Goal: Transaction & Acquisition: Purchase product/service

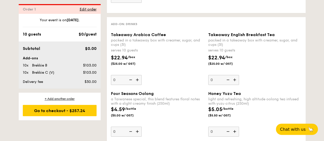
scroll to position [854, 0]
click at [138, 76] on img at bounding box center [138, 80] width 8 height 10
click at [138, 76] on input "0" at bounding box center [126, 80] width 31 height 10
type input "1"
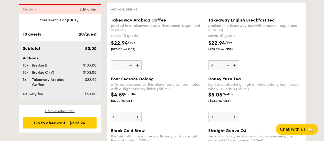
scroll to position [870, 0]
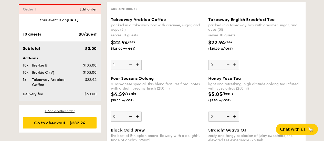
click at [236, 61] on img at bounding box center [235, 65] width 8 height 10
click at [236, 61] on input "0" at bounding box center [223, 65] width 31 height 10
type input "1"
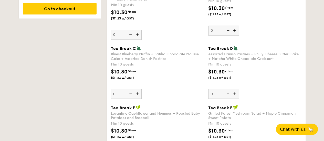
scroll to position [430, 0]
click at [136, 93] on img at bounding box center [138, 94] width 8 height 10
click at [136, 93] on input "0" at bounding box center [126, 94] width 31 height 10
type input "10"
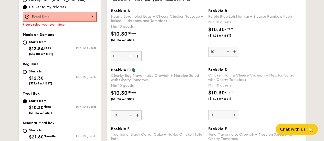
scroll to position [164, 0]
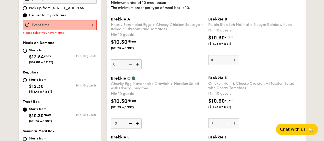
click at [227, 62] on img at bounding box center [227, 60] width 8 height 10
click at [227, 62] on input "10" at bounding box center [223, 60] width 31 height 10
type input "0"
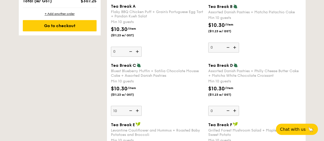
scroll to position [413, 0]
click at [235, 107] on img at bounding box center [235, 110] width 8 height 10
click at [235, 107] on input "0" at bounding box center [223, 110] width 31 height 10
type input "10"
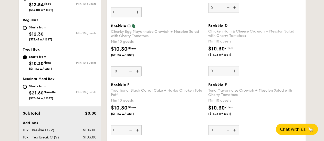
scroll to position [215, 0]
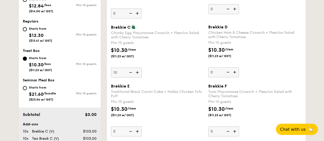
click at [129, 70] on img at bounding box center [130, 73] width 8 height 10
click at [129, 70] on input "10" at bounding box center [126, 73] width 31 height 10
type input "0"
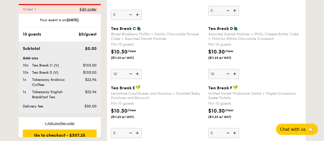
scroll to position [452, 0]
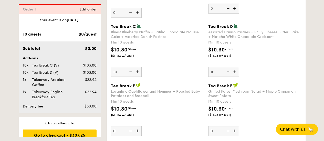
click at [228, 70] on img at bounding box center [227, 72] width 8 height 10
click at [228, 70] on input "10" at bounding box center [223, 72] width 31 height 10
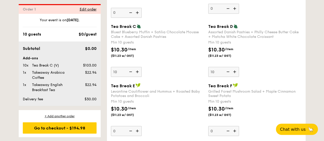
type input "0"
click at [136, 70] on img at bounding box center [138, 72] width 8 height 10
click at [136, 70] on input "10" at bounding box center [126, 72] width 31 height 10
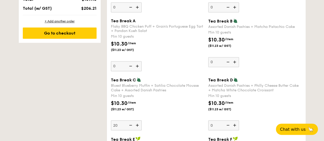
scroll to position [402, 0]
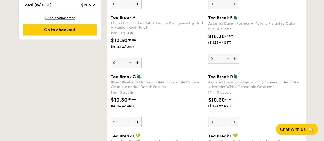
type input "20"
click at [119, 118] on input "20" at bounding box center [126, 122] width 31 height 10
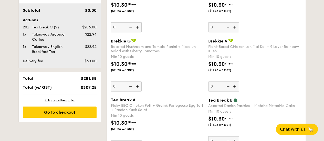
scroll to position [325, 0]
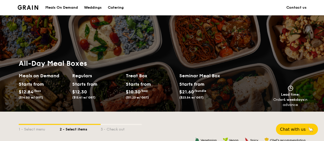
scroll to position [217, 0]
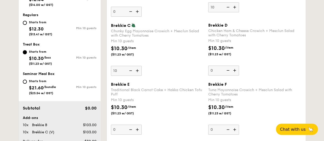
click at [28, 7] on div "Starts from $12.84 /box ($14.00 w/ GST) Min 10 guests" at bounding box center [60, 0] width 78 height 20
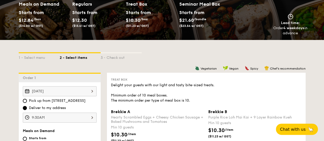
scroll to position [0, 0]
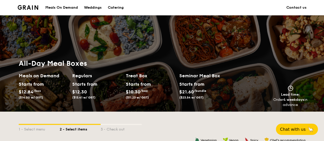
click at [34, 9] on img at bounding box center [28, 7] width 21 height 5
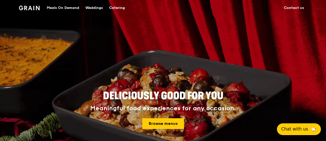
click at [302, 130] on span "Chat with us" at bounding box center [295, 129] width 27 height 6
